Goal: Information Seeking & Learning: Understand process/instructions

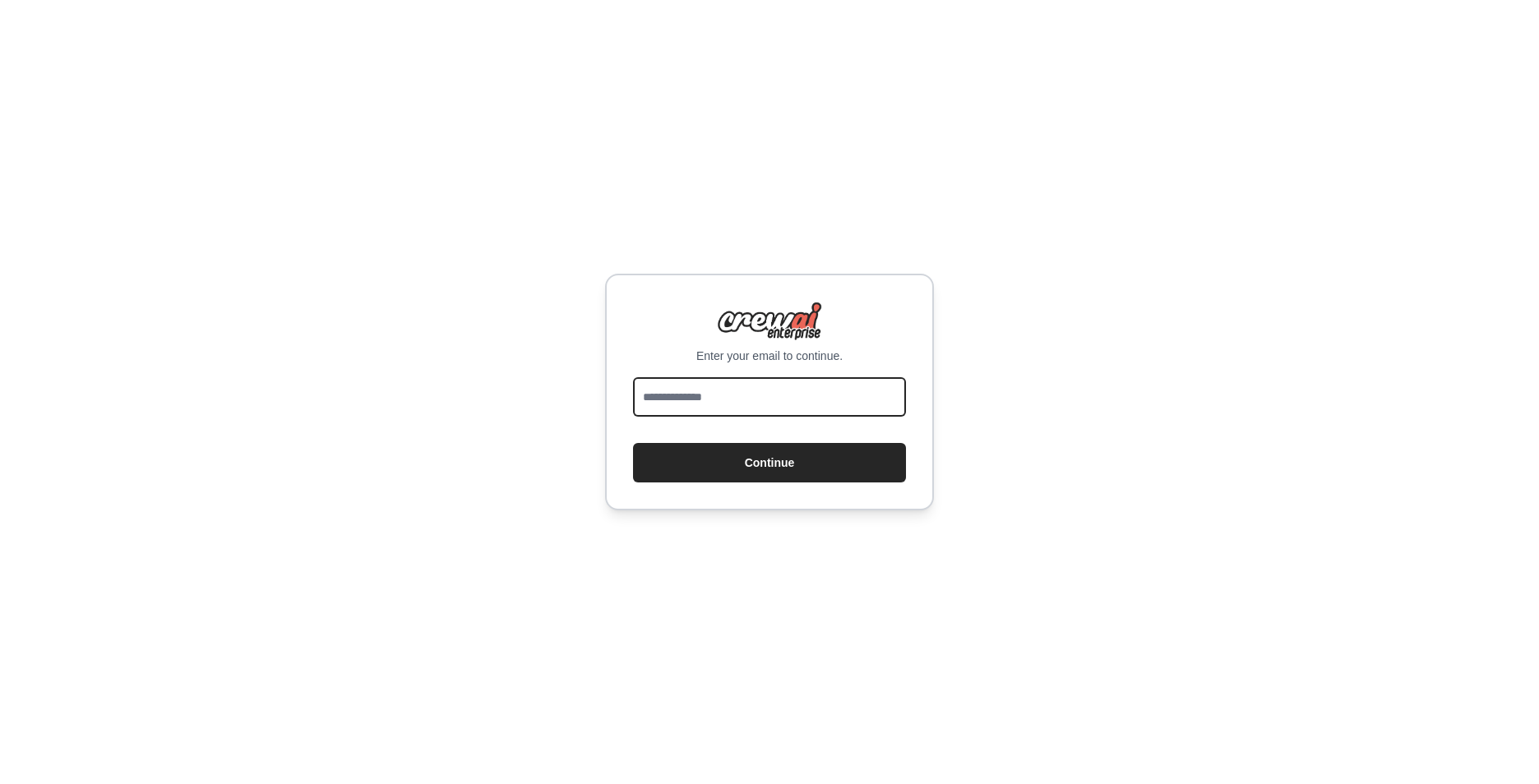
click at [673, 397] on input "email" at bounding box center [769, 397] width 273 height 39
type input "**********"
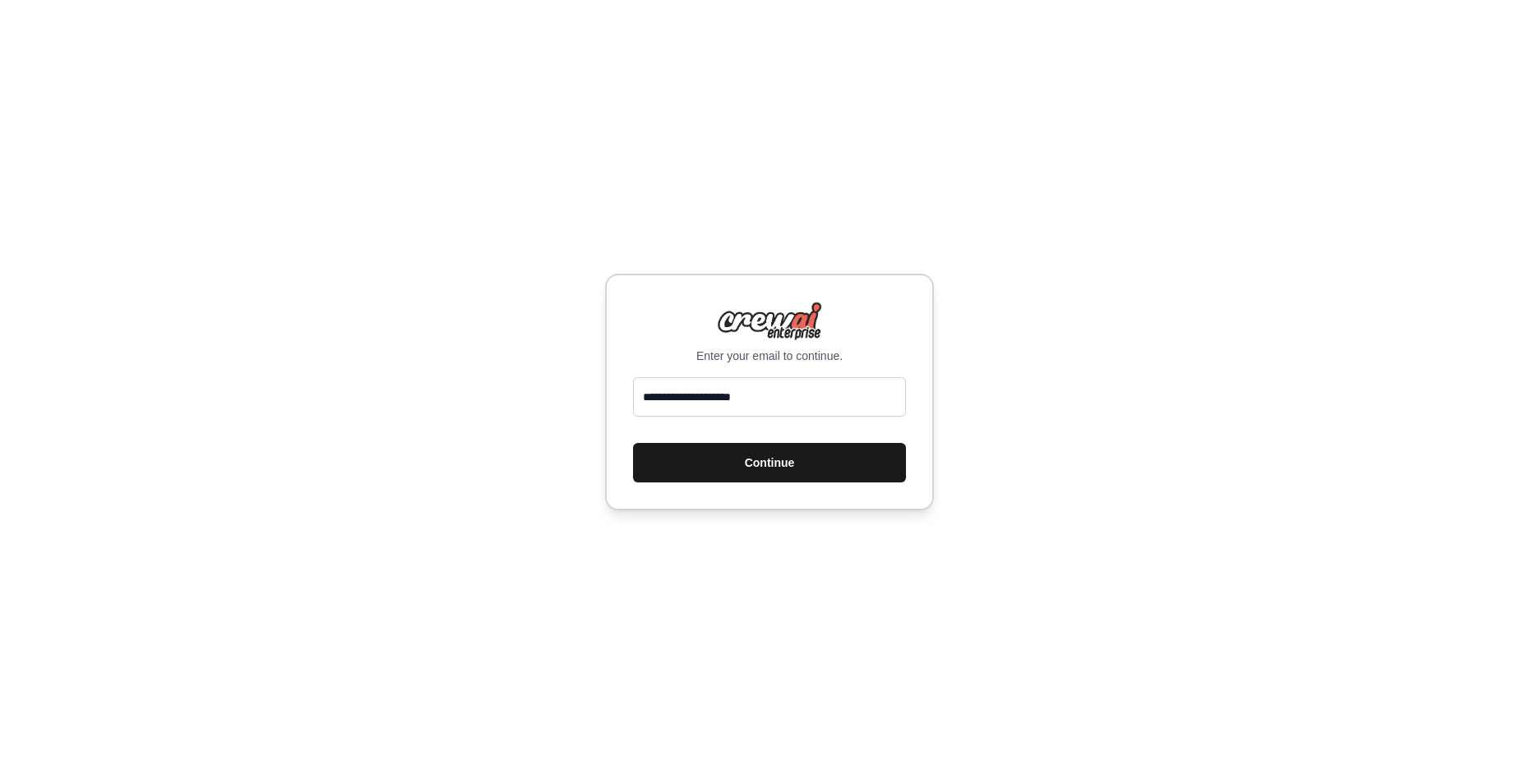
click at [741, 461] on button "Continue" at bounding box center [769, 463] width 273 height 39
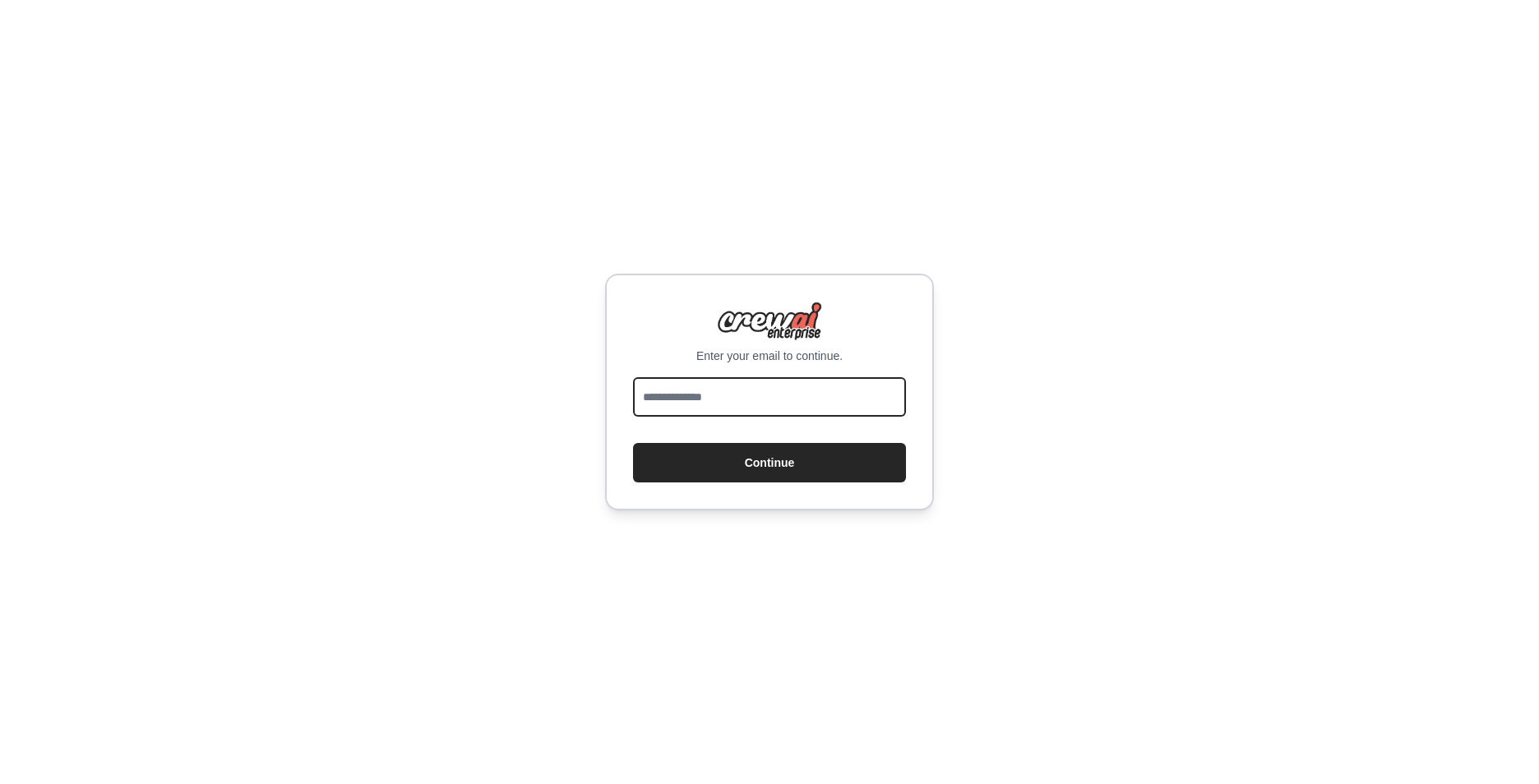
click at [741, 405] on input "email" at bounding box center [769, 397] width 273 height 39
type input "**********"
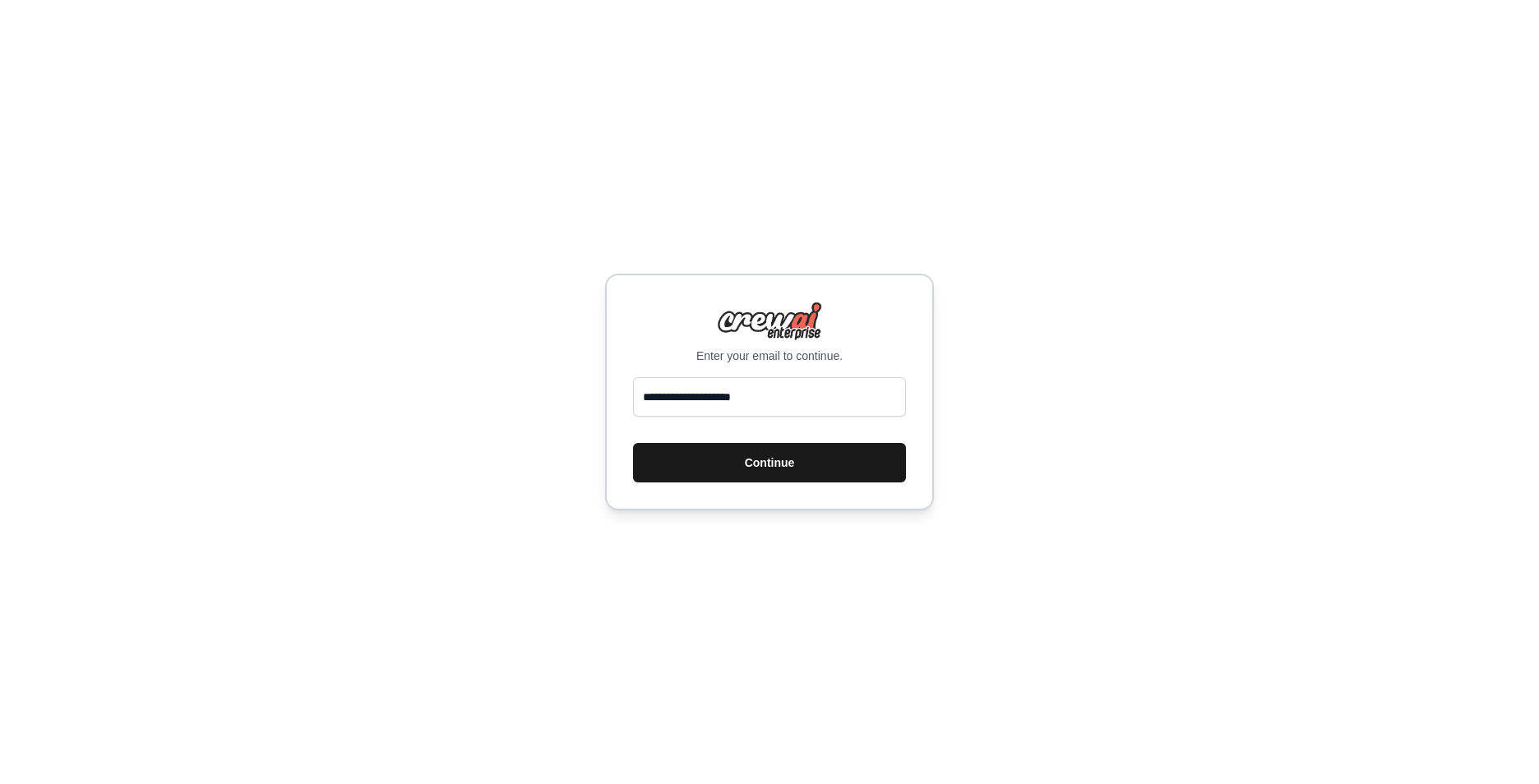
click at [770, 464] on button "Continue" at bounding box center [769, 463] width 273 height 39
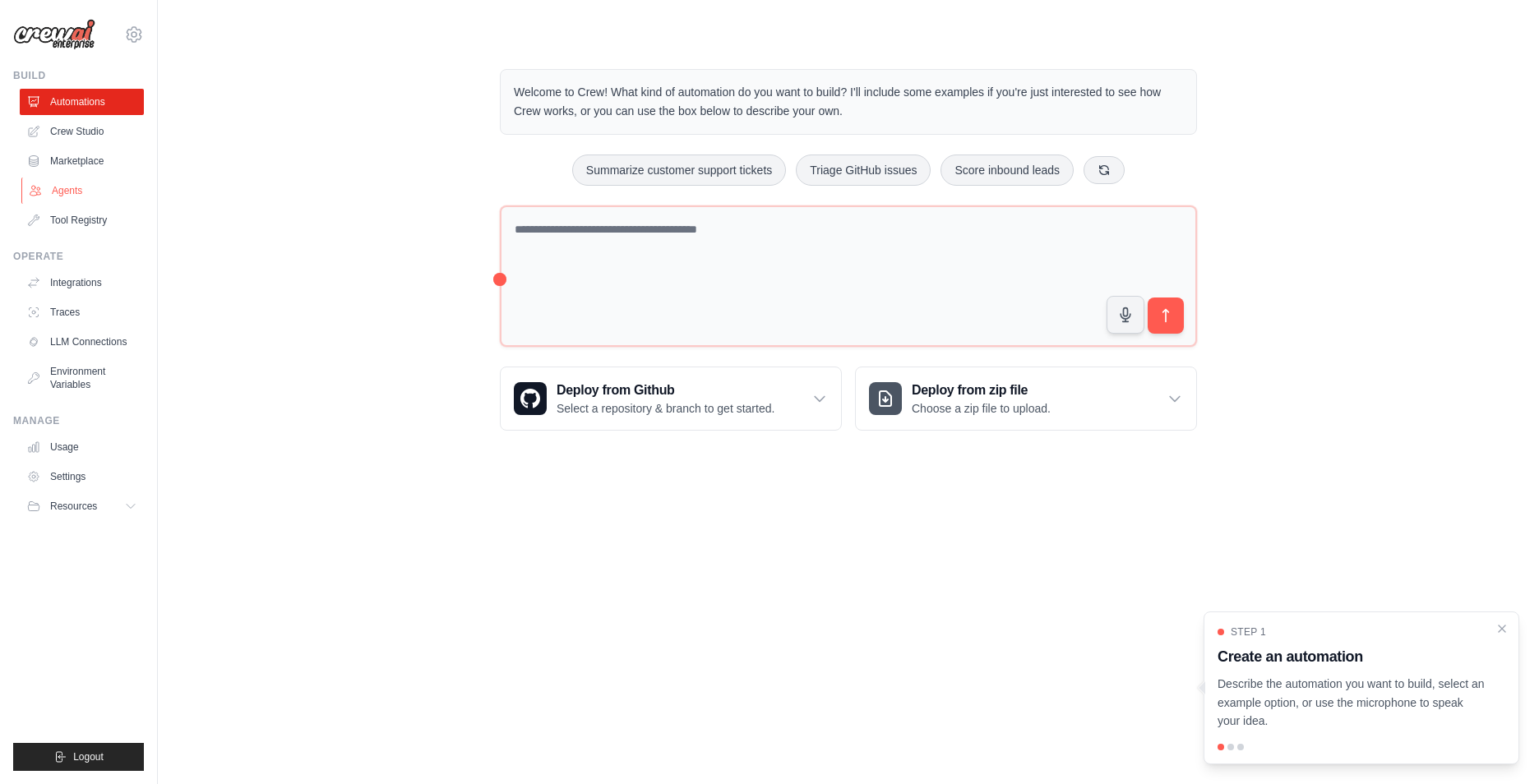
click at [64, 190] on link "Agents" at bounding box center [83, 190] width 124 height 26
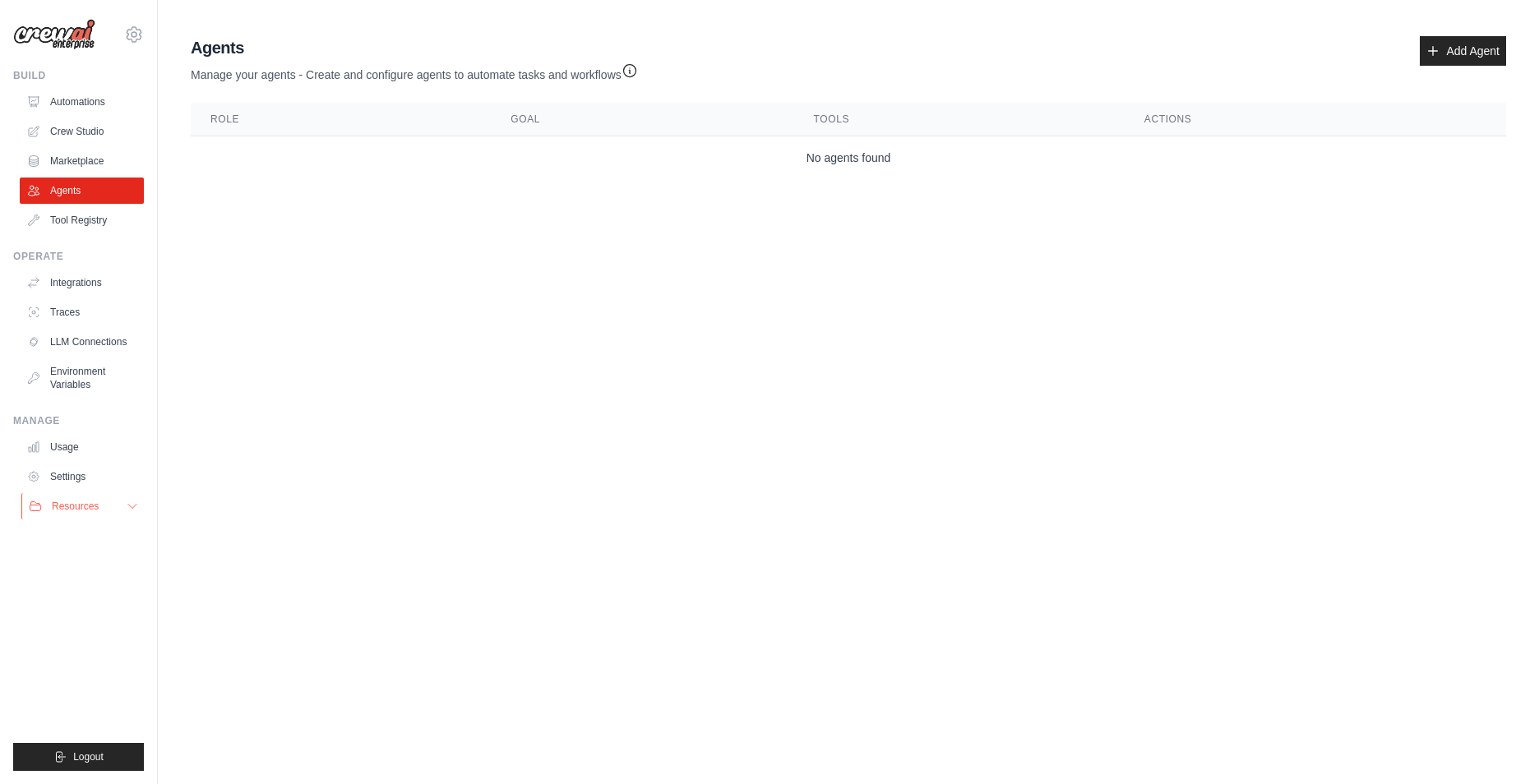
click at [131, 507] on icon at bounding box center [133, 506] width 8 height 4
click at [83, 617] on span "Video Tutorials" at bounding box center [91, 612] width 65 height 13
click at [85, 510] on span "Resources" at bounding box center [75, 505] width 47 height 13
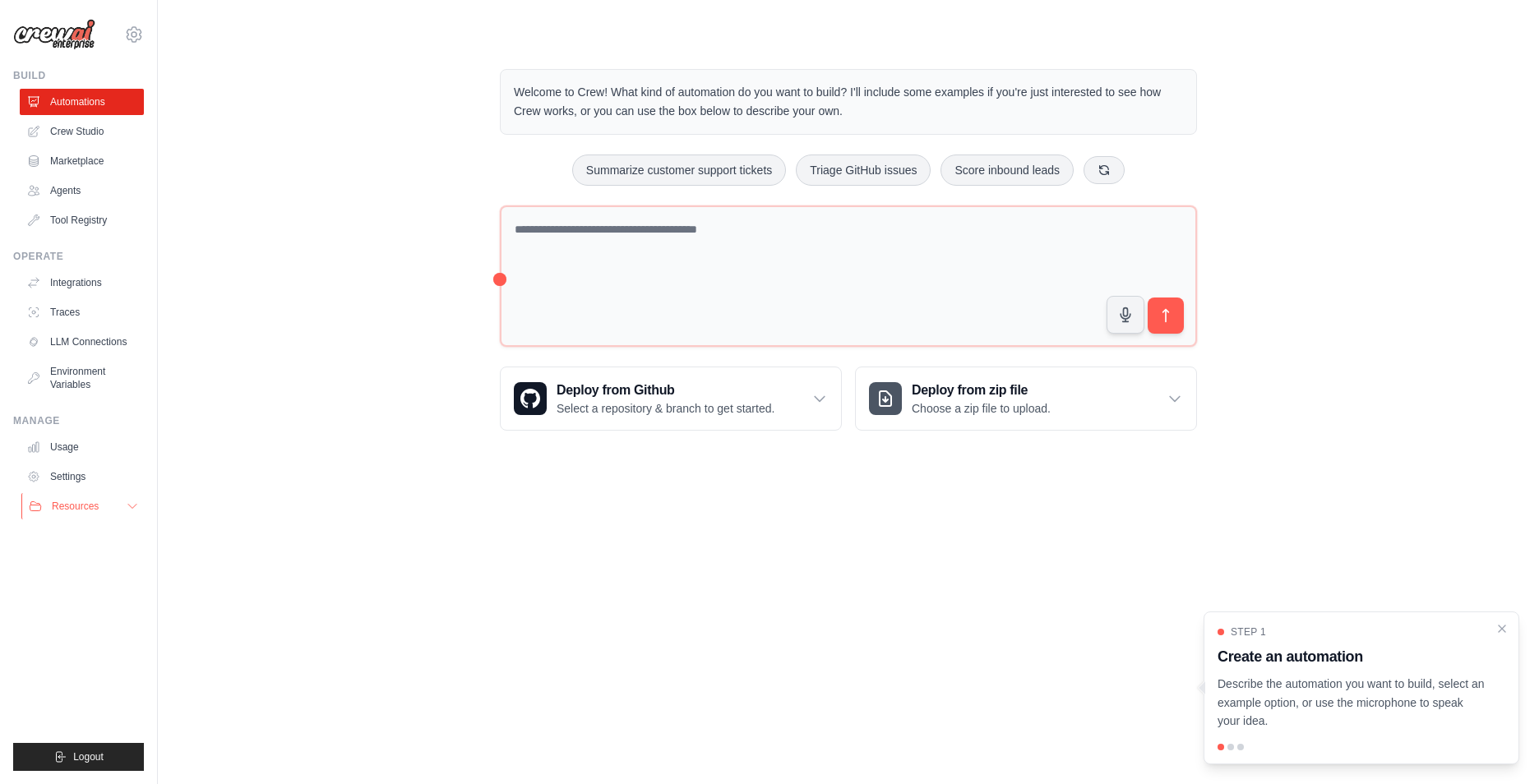
click at [133, 505] on icon at bounding box center [132, 505] width 13 height 13
click at [110, 533] on span "Documentation" at bounding box center [92, 533] width 66 height 13
